Goal: Complete application form

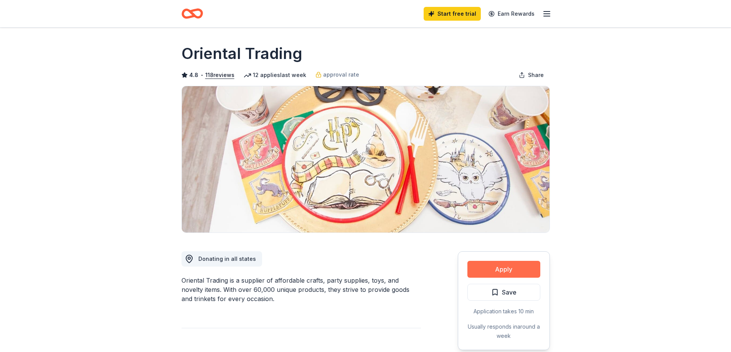
click at [495, 272] on button "Apply" at bounding box center [503, 269] width 73 height 17
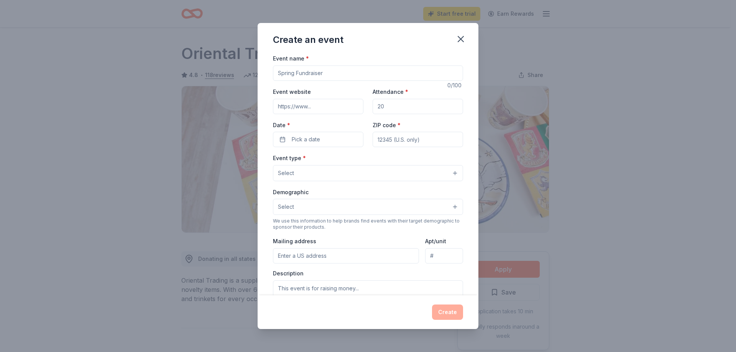
click at [327, 75] on input "Event name *" at bounding box center [368, 73] width 190 height 15
type input "Fall fundraiser"
click at [400, 105] on input "Attendance *" at bounding box center [418, 106] width 91 height 15
type input "30"
click at [323, 143] on button "Pick a date" at bounding box center [318, 139] width 91 height 15
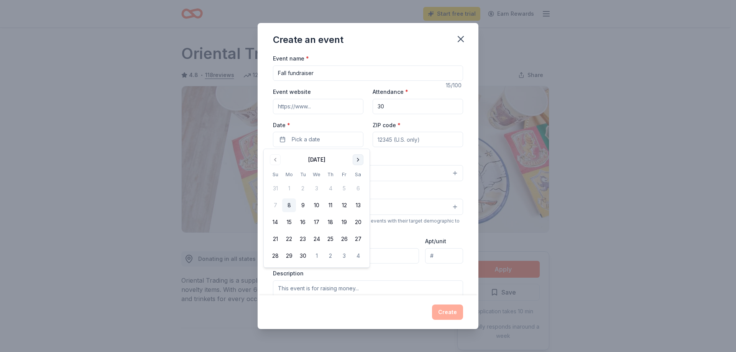
click at [360, 156] on button "Go to next month" at bounding box center [358, 160] width 11 height 11
click at [356, 207] on button "11" at bounding box center [358, 206] width 14 height 14
click at [394, 138] on input "ZIP code *" at bounding box center [418, 139] width 91 height 15
type input "43512"
click at [336, 171] on button "Select" at bounding box center [368, 173] width 190 height 16
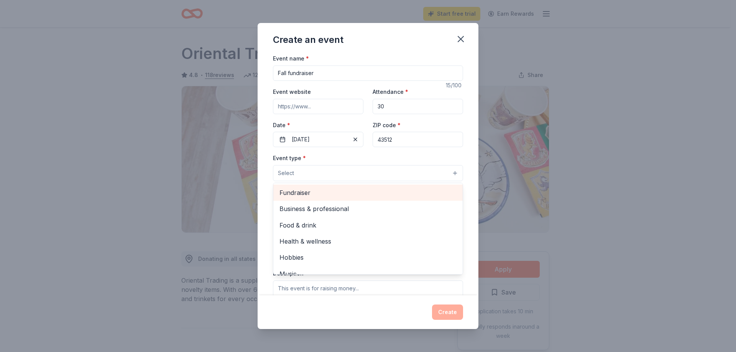
click at [329, 191] on span "Fundraiser" at bounding box center [368, 193] width 177 height 10
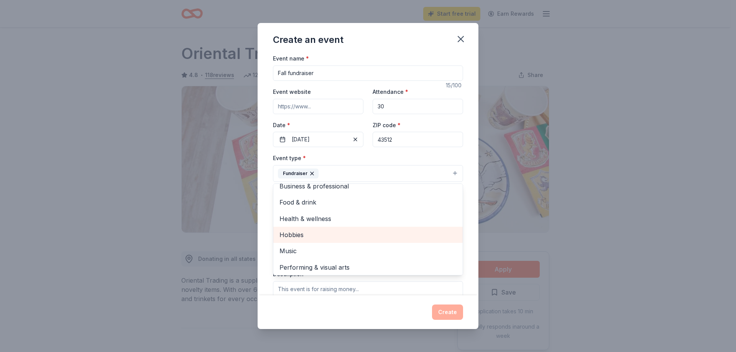
scroll to position [9, 0]
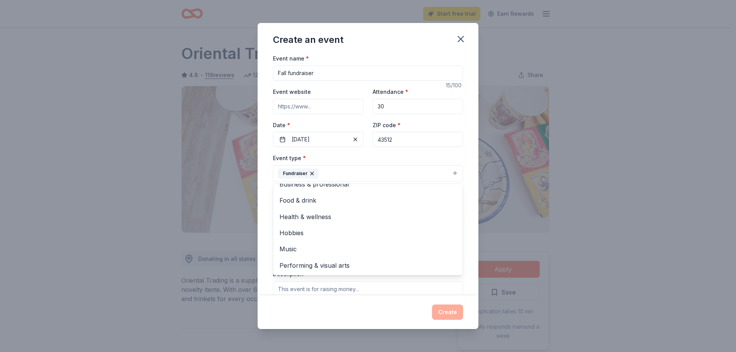
click at [470, 154] on div "Event name * Fall fundraiser 15 /100 Event website Attendance * 30 Date * [DATE…" at bounding box center [368, 175] width 221 height 242
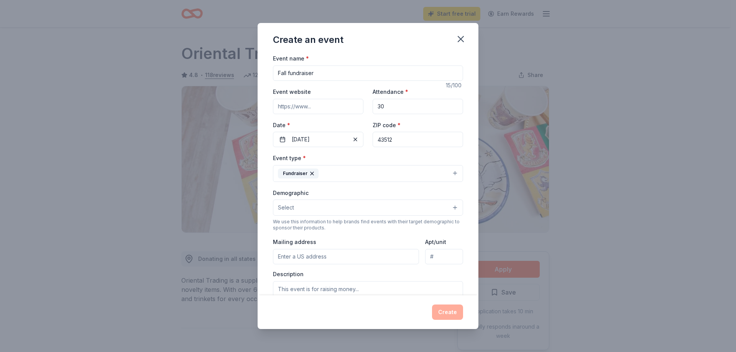
click at [346, 209] on button "Select" at bounding box center [368, 208] width 190 height 16
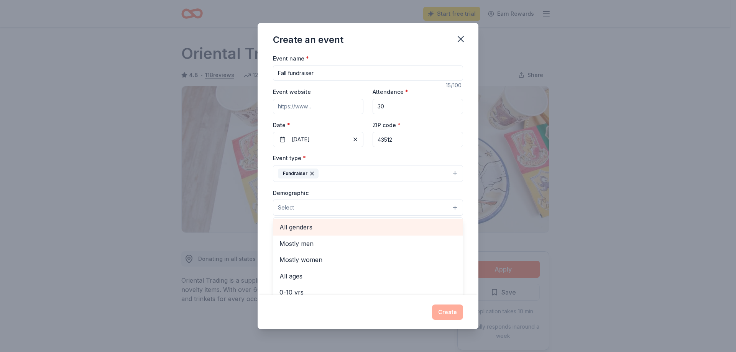
click at [329, 226] on span "All genders" at bounding box center [368, 227] width 177 height 10
click at [402, 188] on div "Event type * Fundraiser Demographic All genders Mostly men Mostly women All age…" at bounding box center [368, 234] width 190 height 163
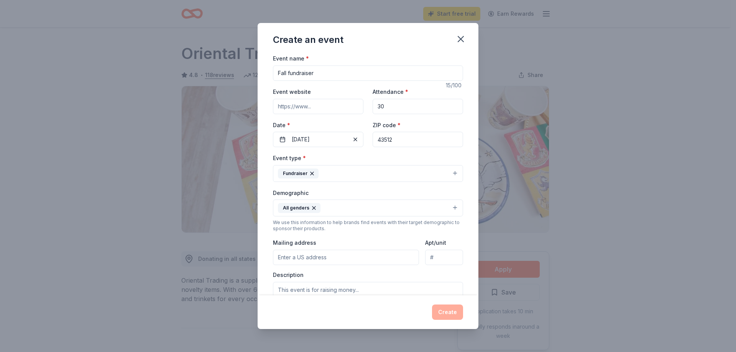
click at [364, 252] on input "Mailing address" at bounding box center [346, 257] width 146 height 15
type input "PO Box 1103"
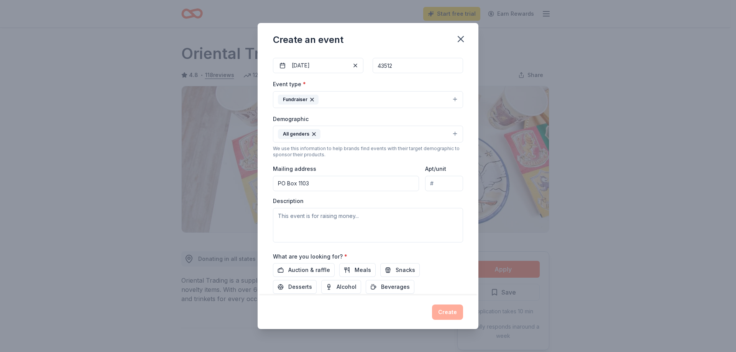
scroll to position [77, 0]
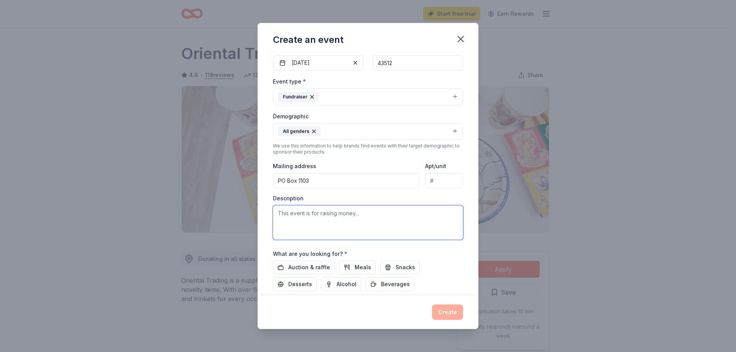
click at [328, 216] on textarea at bounding box center [368, 223] width 190 height 35
click at [334, 225] on textarea "This event is for raising money for survivors of domestic violence's and sexual…" at bounding box center [368, 223] width 190 height 35
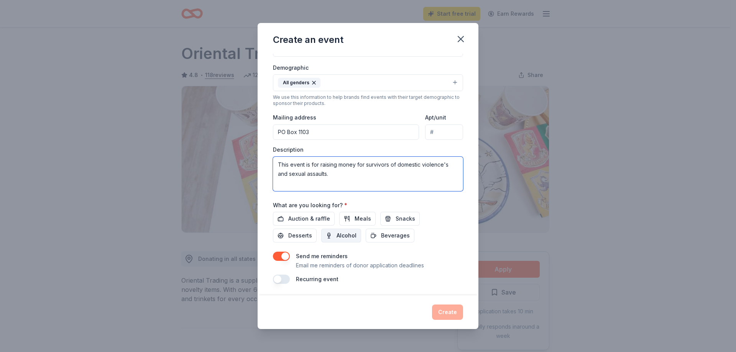
scroll to position [126, 0]
type textarea "This event is for raising money for survivors of domestic violence's and sexual…"
click at [326, 133] on input "PO Box 1103" at bounding box center [346, 131] width 146 height 15
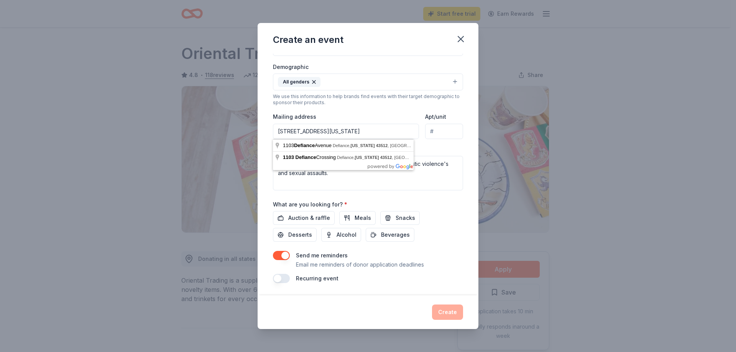
type input "[STREET_ADDRESS][US_STATE]"
click at [422, 49] on div "Create an event" at bounding box center [368, 38] width 221 height 31
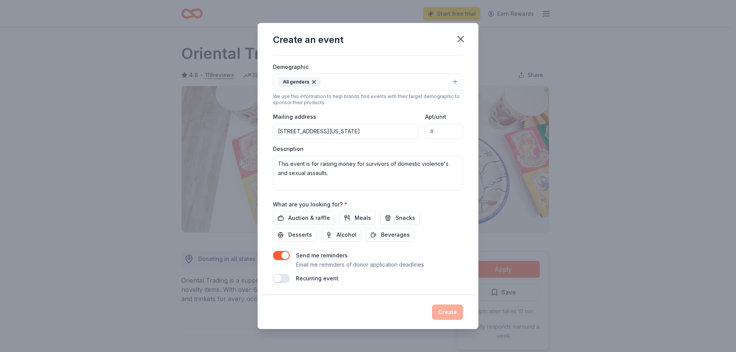
click at [285, 277] on button "button" at bounding box center [281, 278] width 17 height 9
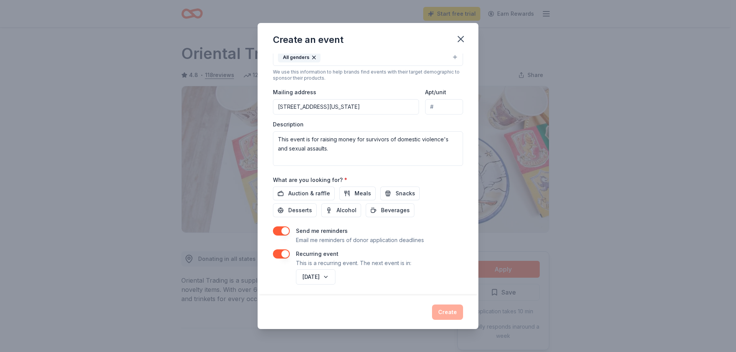
scroll to position [154, 0]
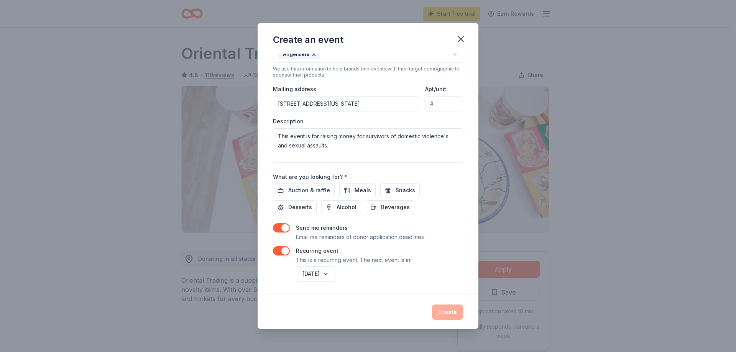
click at [446, 309] on div "Create" at bounding box center [368, 312] width 190 height 15
click at [452, 317] on div "Create" at bounding box center [368, 312] width 190 height 15
click at [453, 316] on div "Create" at bounding box center [368, 312] width 190 height 15
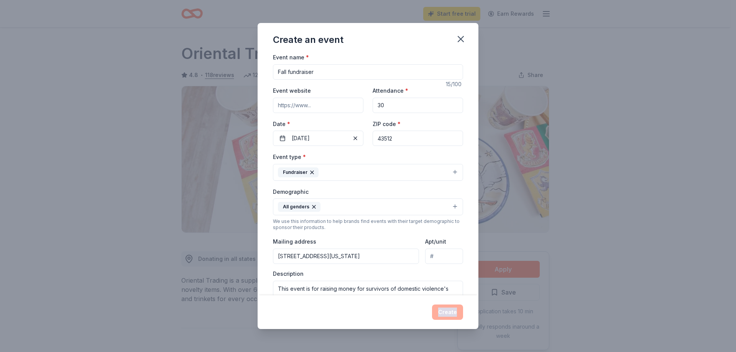
scroll to position [0, 0]
click at [323, 72] on input "Fall fundraiser" at bounding box center [368, 73] width 190 height 15
click at [397, 108] on input "30" at bounding box center [418, 106] width 91 height 15
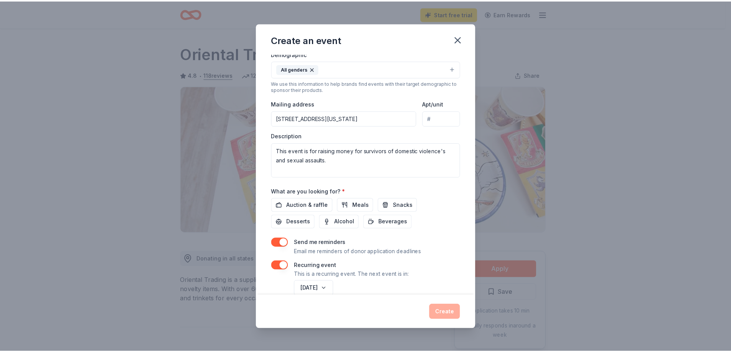
scroll to position [153, 0]
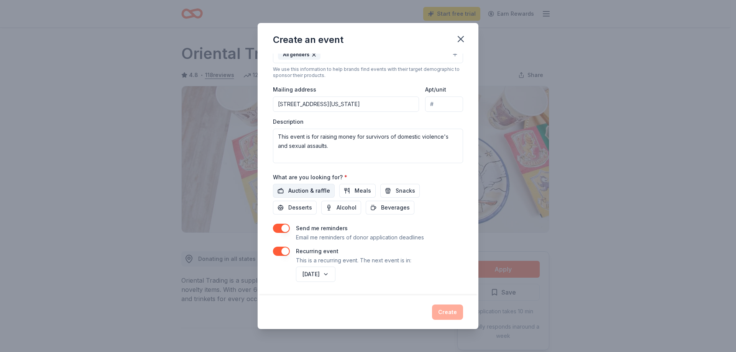
click at [321, 193] on span "Auction & raffle" at bounding box center [309, 190] width 42 height 9
click at [387, 191] on button "Snacks" at bounding box center [400, 191] width 40 height 14
click at [451, 315] on button "Create" at bounding box center [447, 312] width 31 height 15
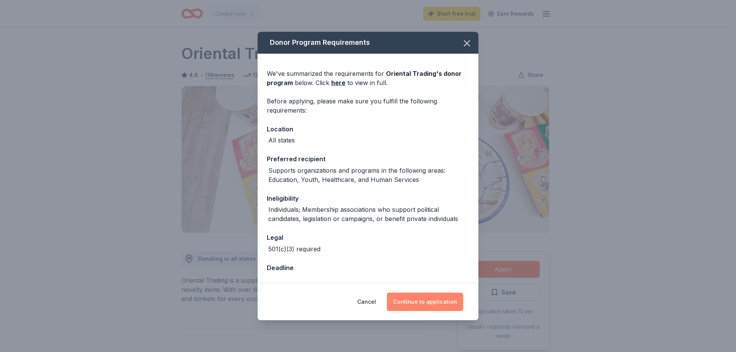
click at [446, 306] on button "Continue to application" at bounding box center [425, 302] width 76 height 18
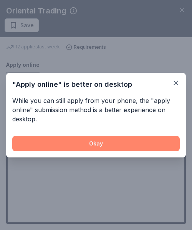
click at [99, 144] on button "Okay" at bounding box center [95, 143] width 167 height 15
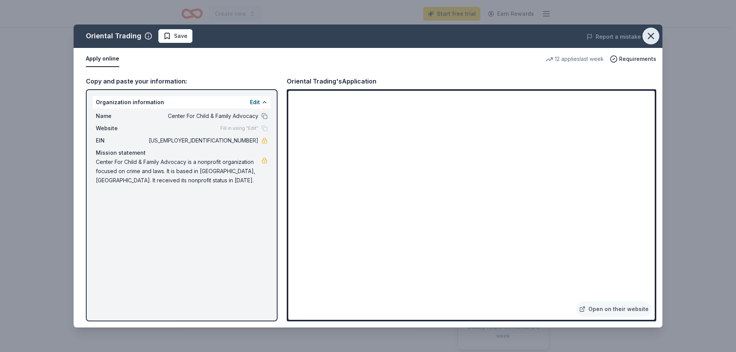
click at [650, 34] on icon "button" at bounding box center [651, 36] width 11 height 11
